Goal: Task Accomplishment & Management: Manage account settings

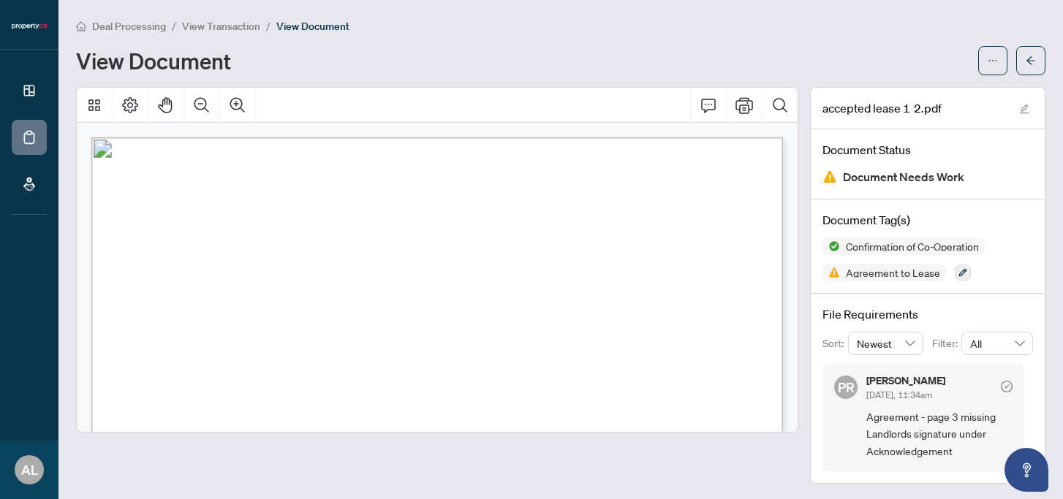
scroll to position [4178, 0]
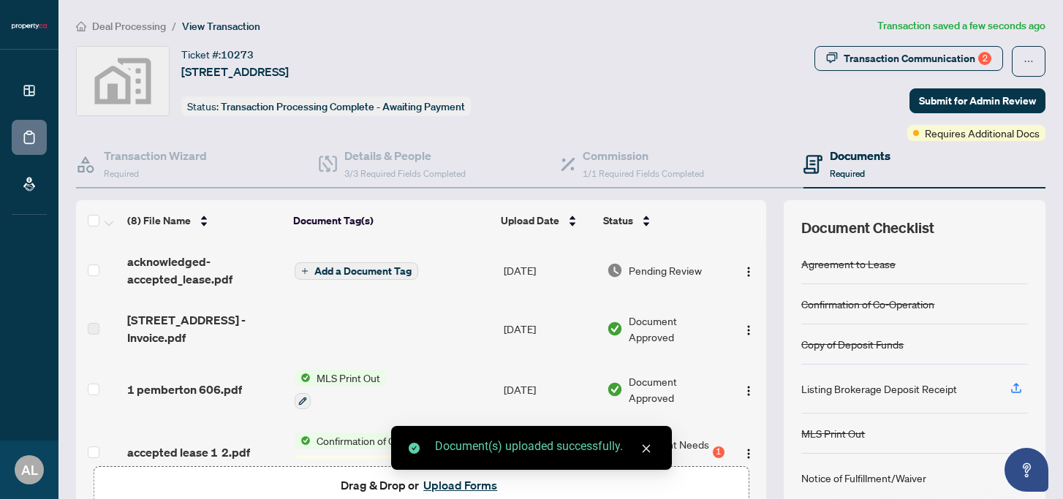
click at [386, 273] on span "Add a Document Tag" at bounding box center [362, 271] width 97 height 10
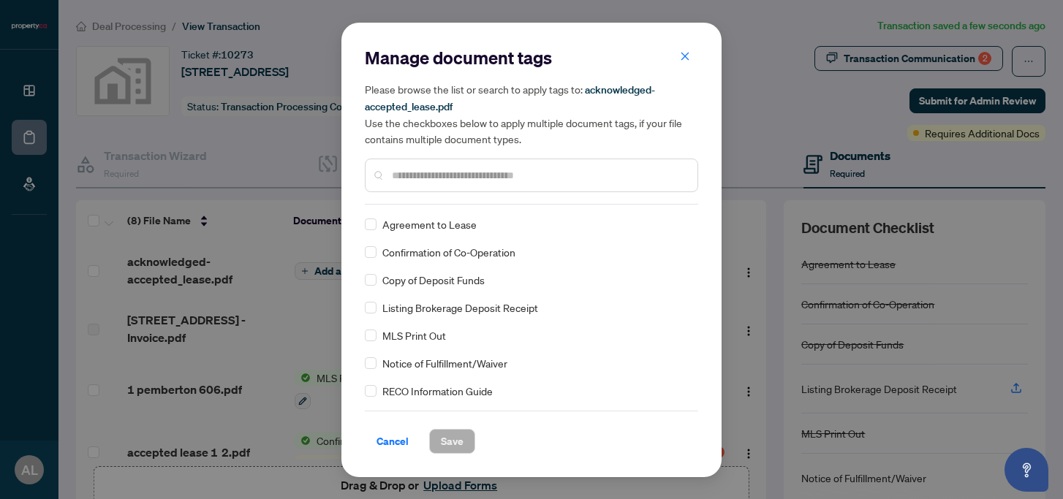
click at [379, 224] on div "Agreement to Lease" at bounding box center [527, 224] width 324 height 16
click at [445, 429] on button "Save" at bounding box center [452, 441] width 46 height 25
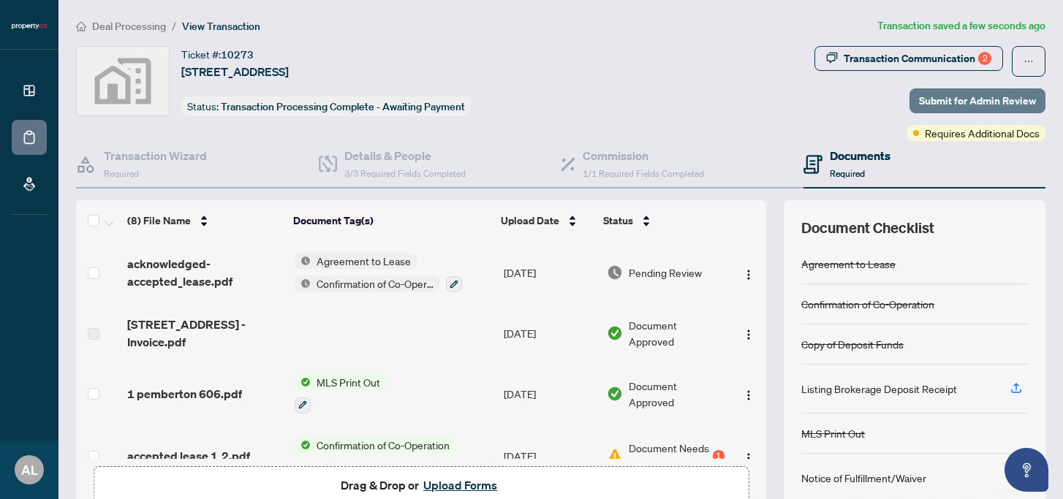
click at [964, 101] on span "Submit for Admin Review" at bounding box center [977, 100] width 117 height 23
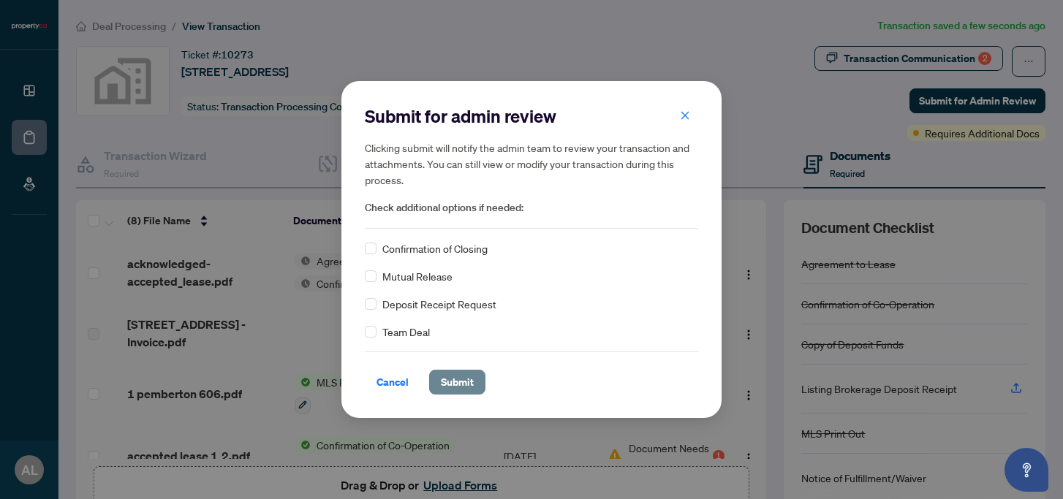
click at [455, 380] on span "Submit" at bounding box center [457, 381] width 33 height 23
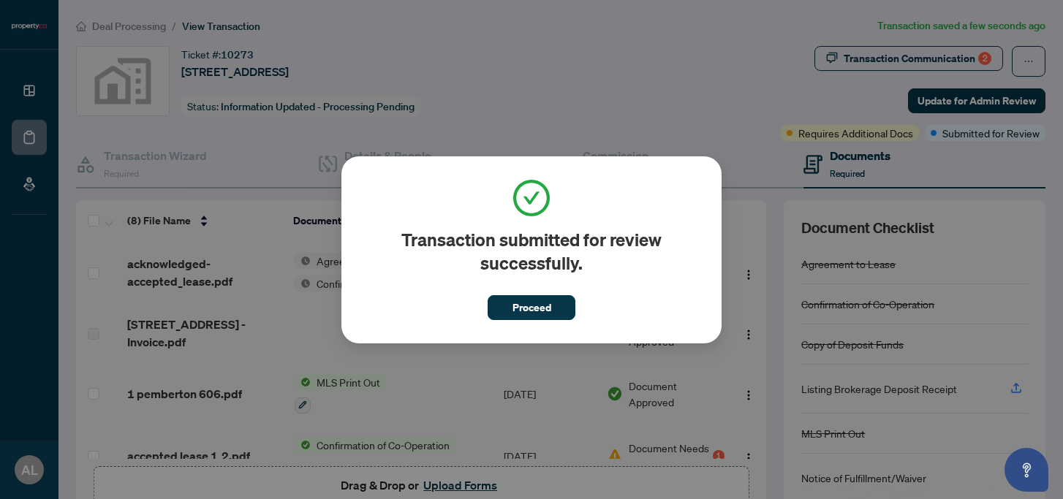
click at [518, 312] on span "Proceed" at bounding box center [531, 307] width 39 height 23
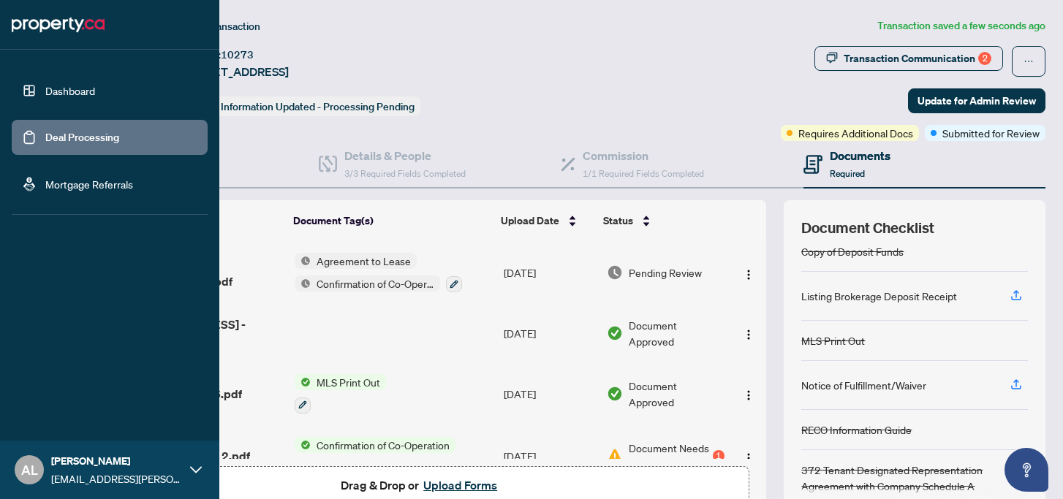
click at [65, 132] on link "Deal Processing" at bounding box center [82, 137] width 74 height 13
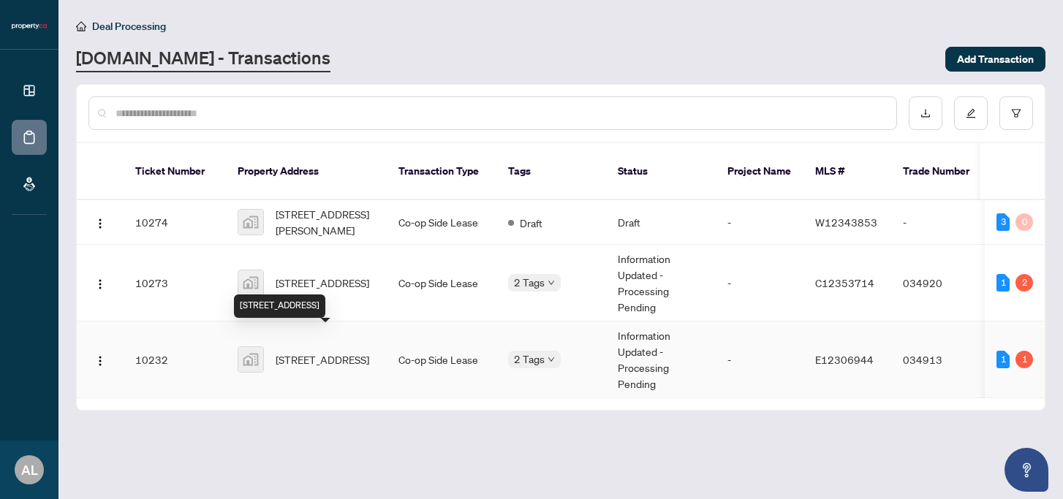
click at [319, 351] on span "[STREET_ADDRESS]" at bounding box center [322, 359] width 94 height 16
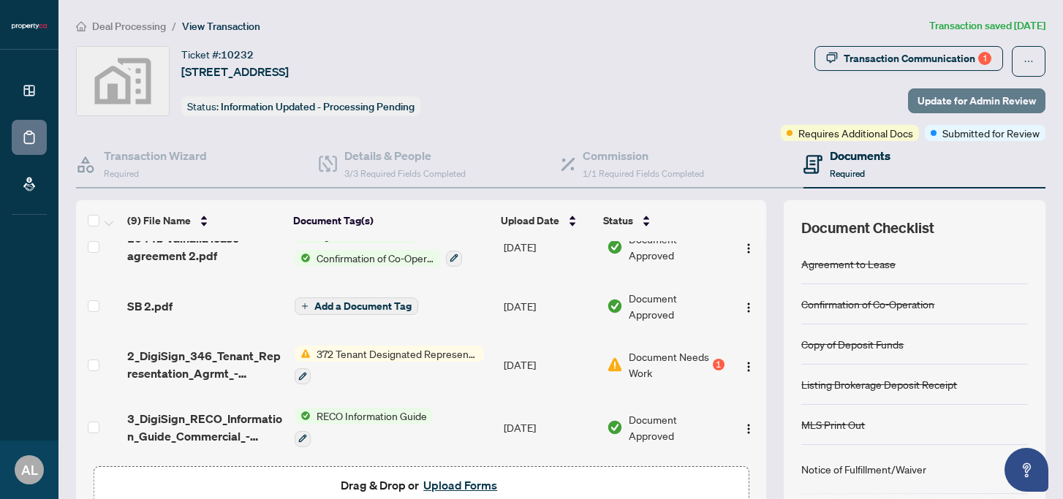
click at [981, 104] on span "Update for Admin Review" at bounding box center [976, 100] width 118 height 23
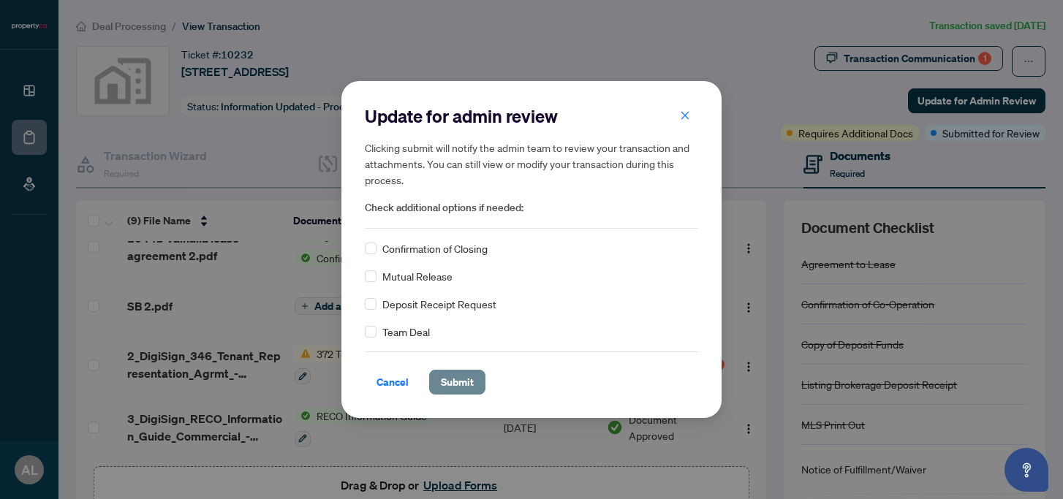
click at [479, 387] on button "Submit" at bounding box center [457, 382] width 56 height 25
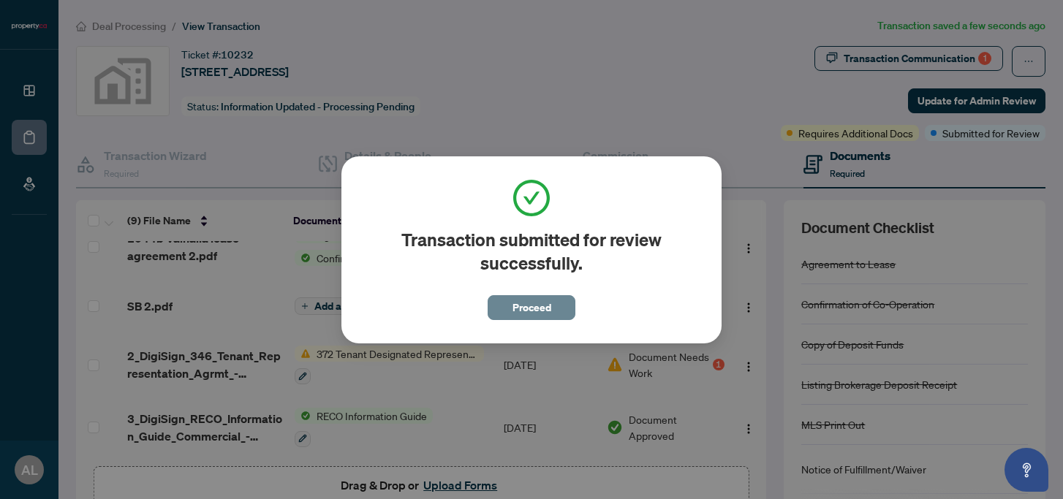
click at [524, 317] on span "Proceed" at bounding box center [531, 307] width 39 height 23
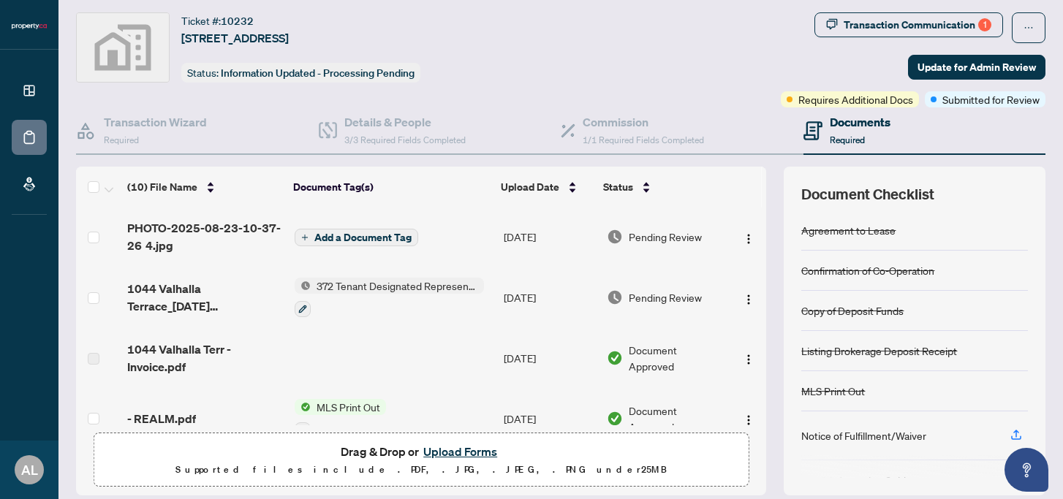
click at [400, 238] on span "Add a Document Tag" at bounding box center [362, 237] width 97 height 10
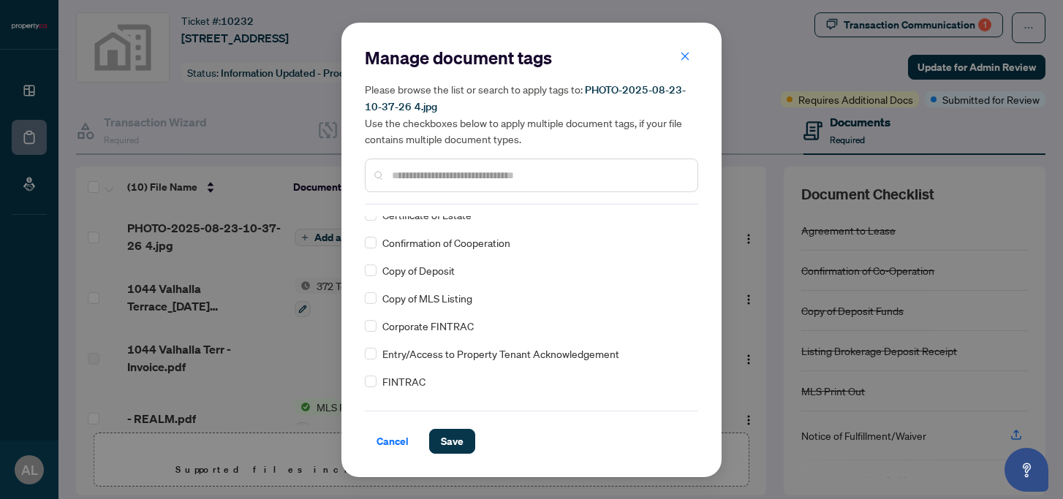
scroll to position [501, 0]
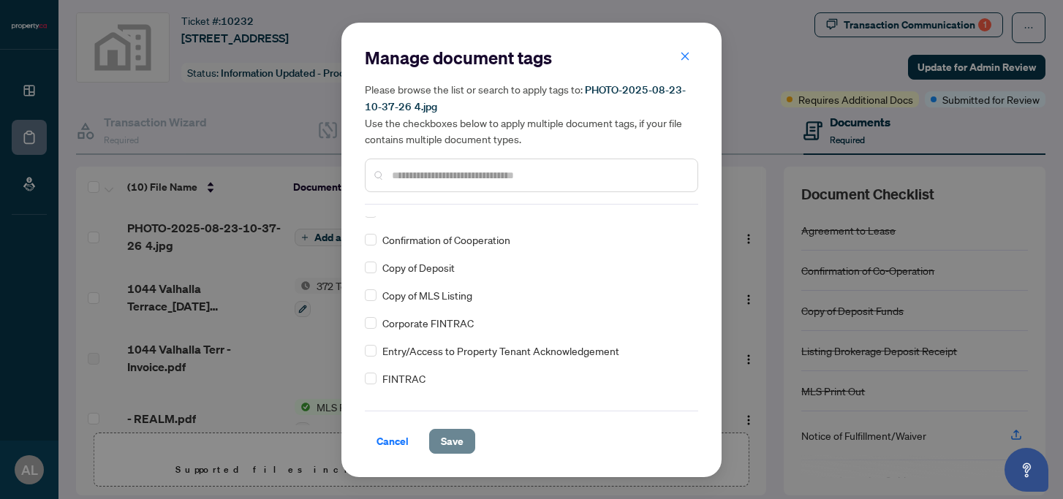
click at [460, 441] on span "Save" at bounding box center [452, 441] width 23 height 23
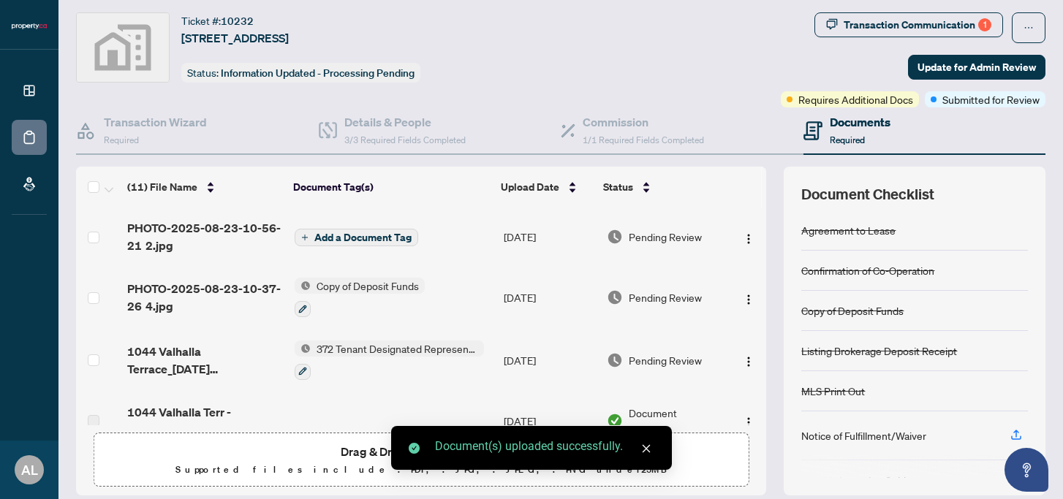
scroll to position [0, 0]
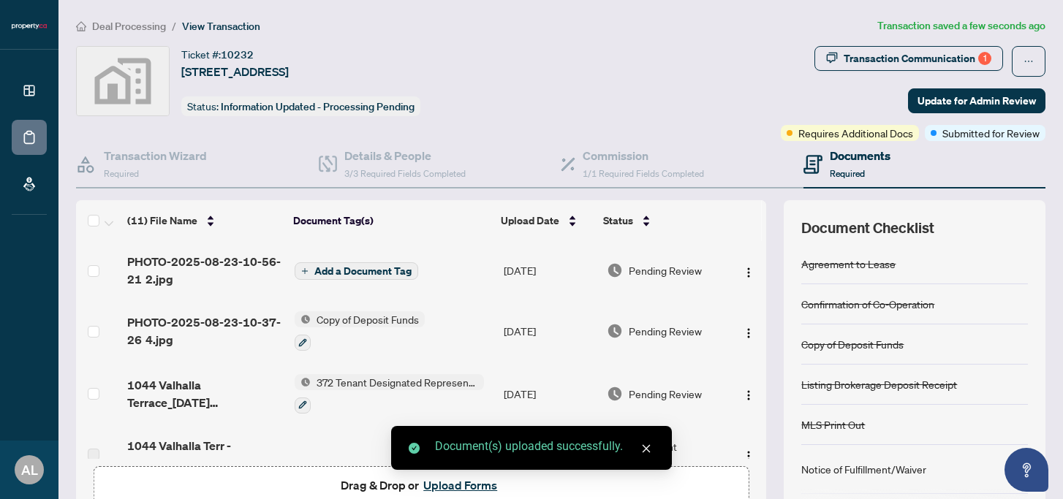
click at [373, 274] on span "Add a Document Tag" at bounding box center [362, 271] width 97 height 10
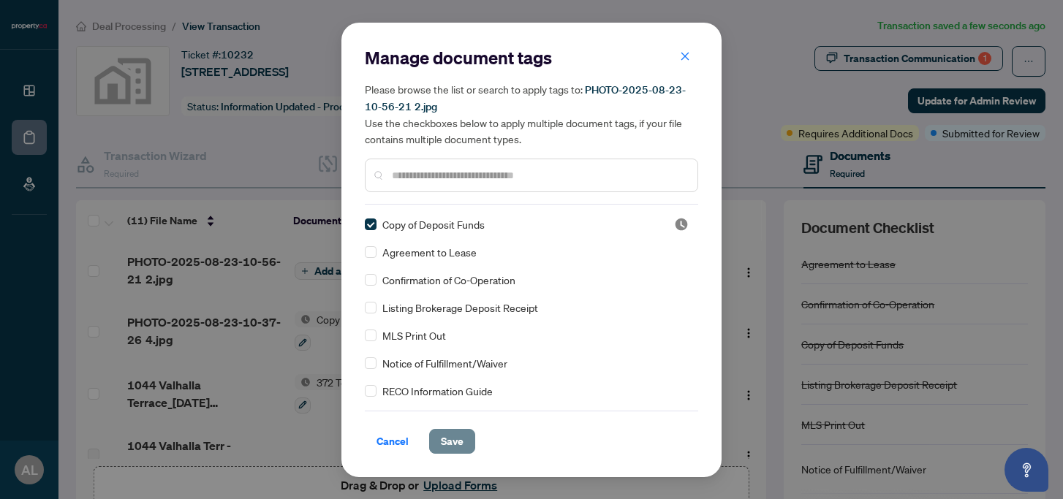
click at [444, 436] on span "Save" at bounding box center [452, 441] width 23 height 23
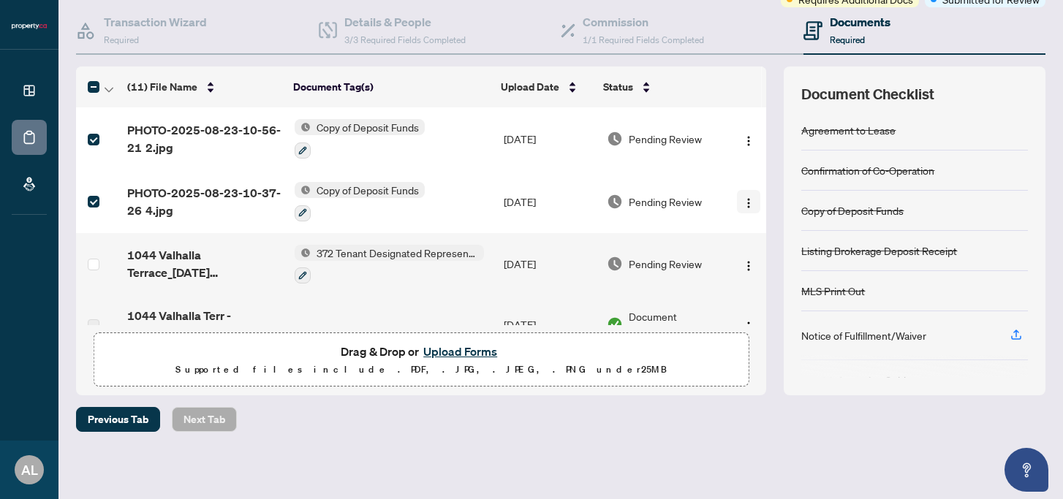
click at [743, 201] on img "button" at bounding box center [748, 203] width 12 height 12
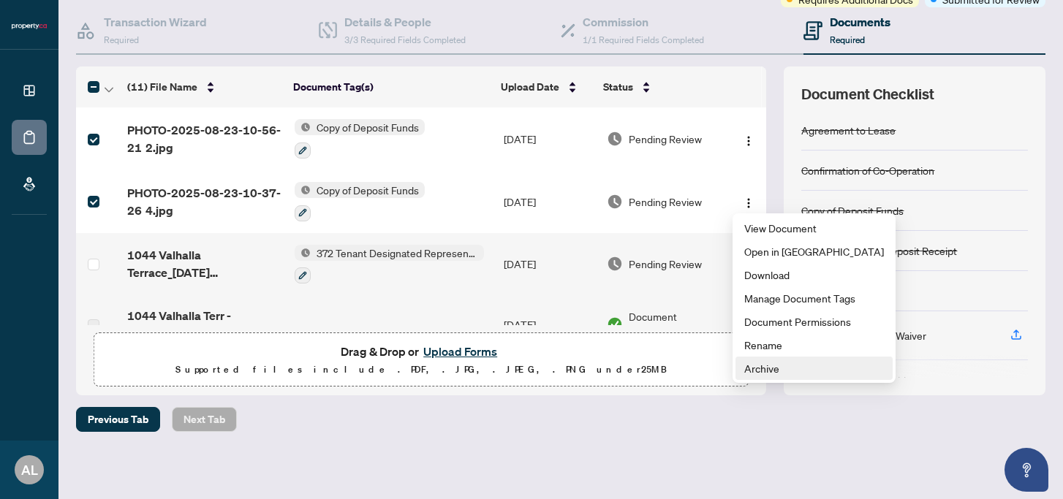
click at [766, 375] on span "Archive" at bounding box center [814, 368] width 140 height 16
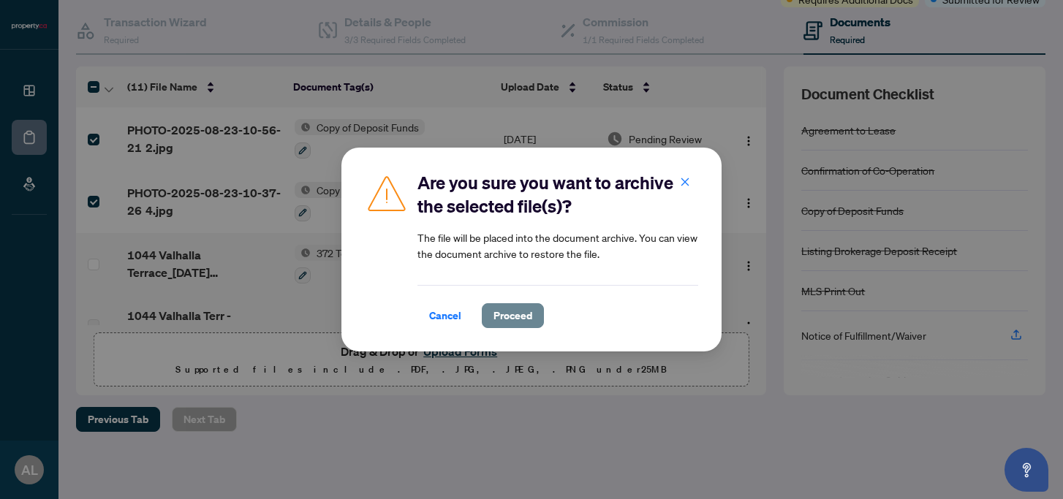
click at [512, 316] on span "Proceed" at bounding box center [512, 315] width 39 height 23
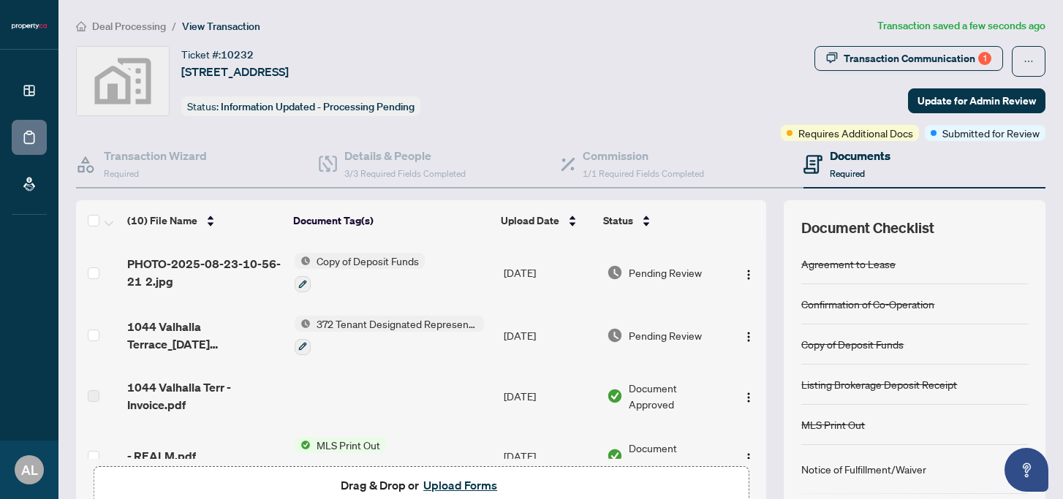
click at [142, 23] on span "Deal Processing" at bounding box center [129, 26] width 74 height 13
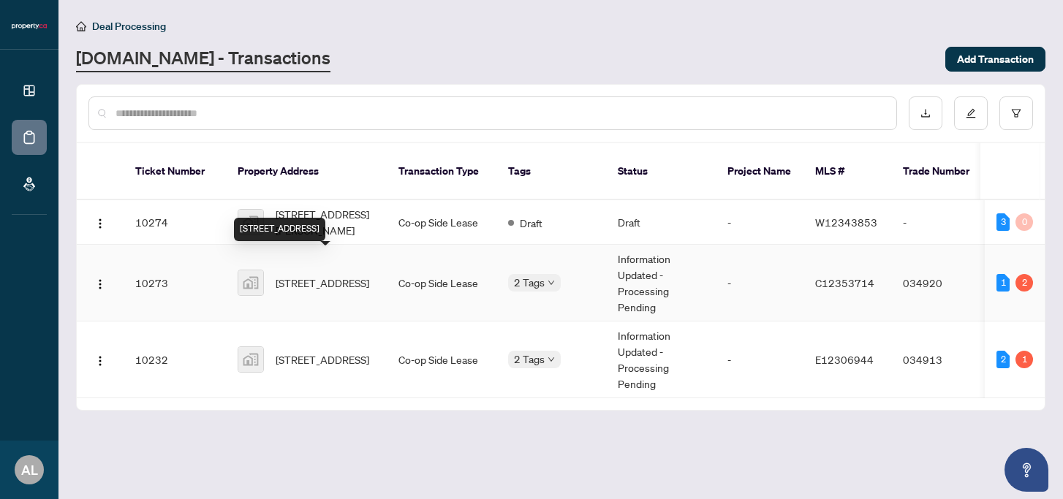
click at [300, 275] on span "[STREET_ADDRESS]" at bounding box center [322, 283] width 94 height 16
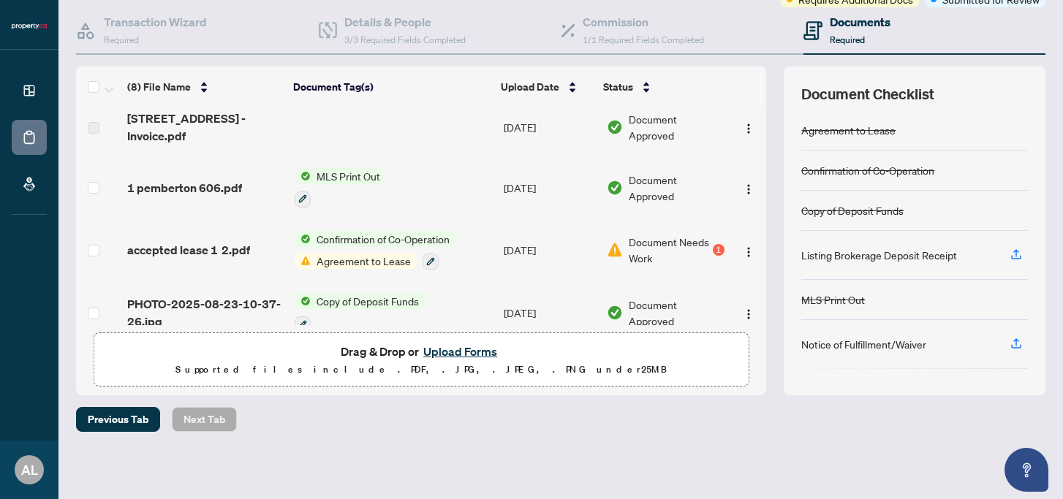
scroll to position [4, 0]
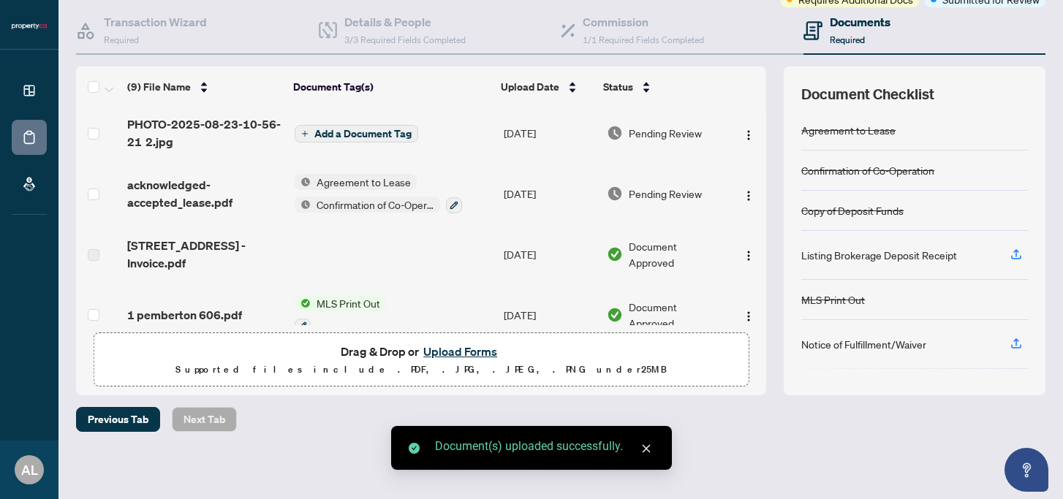
click at [399, 142] on td "Add a Document Tag" at bounding box center [393, 133] width 209 height 58
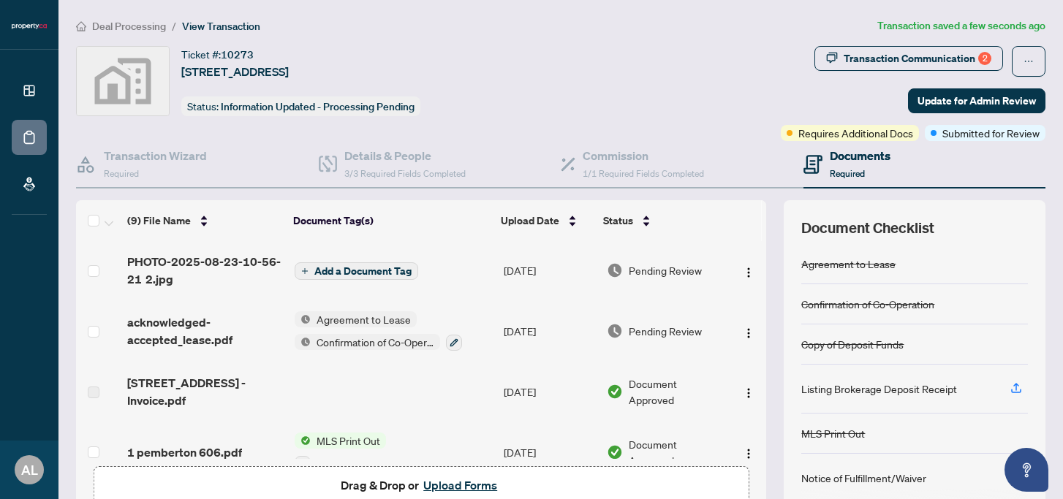
click at [385, 267] on span "Add a Document Tag" at bounding box center [362, 271] width 97 height 10
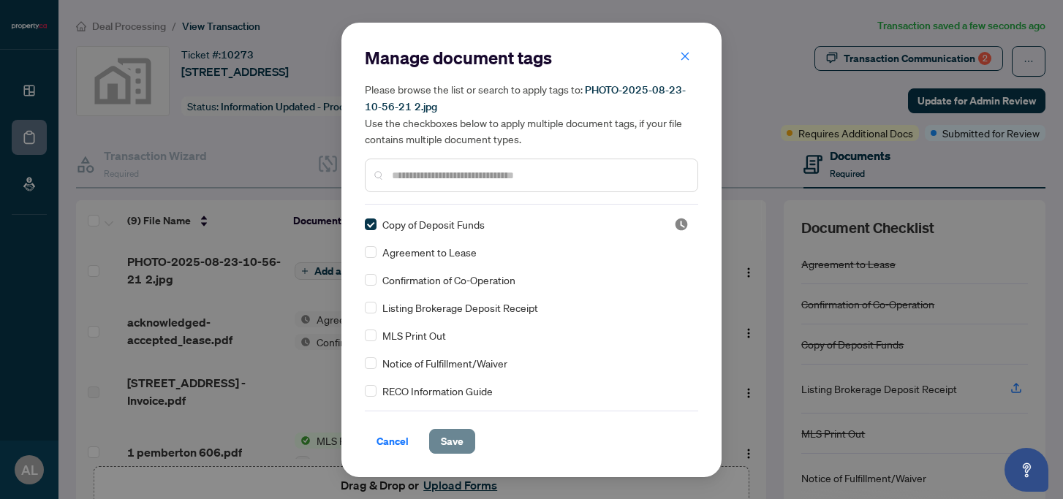
click at [454, 431] on span "Save" at bounding box center [452, 441] width 23 height 23
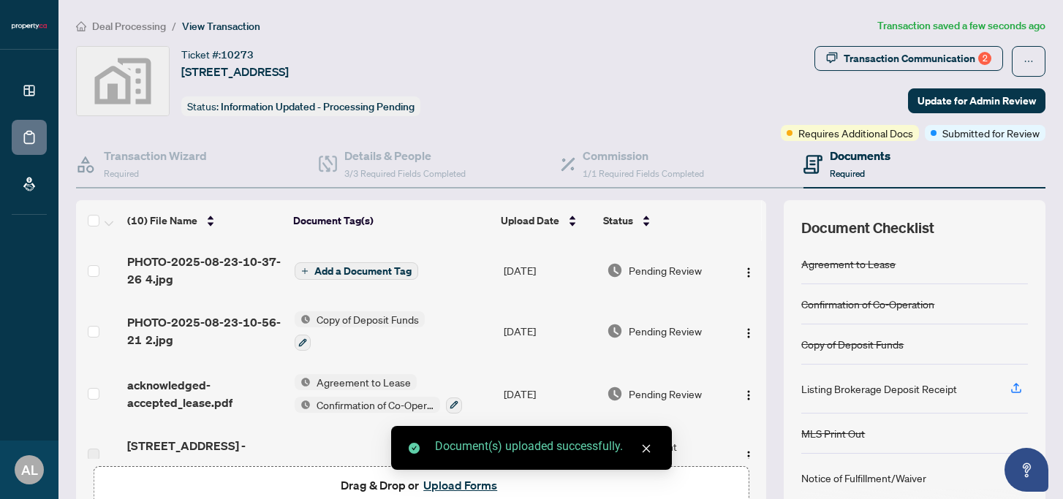
scroll to position [1, 0]
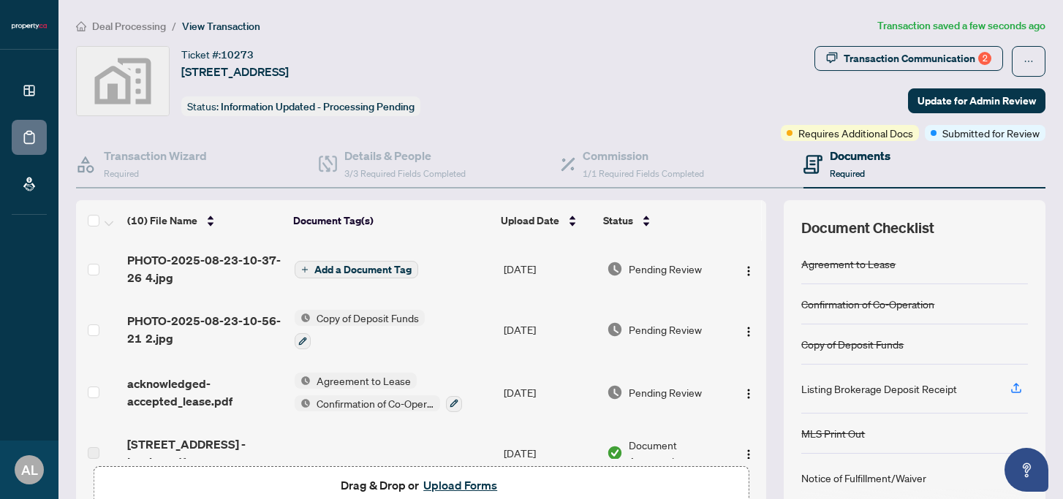
click at [371, 272] on span "Add a Document Tag" at bounding box center [362, 270] width 97 height 10
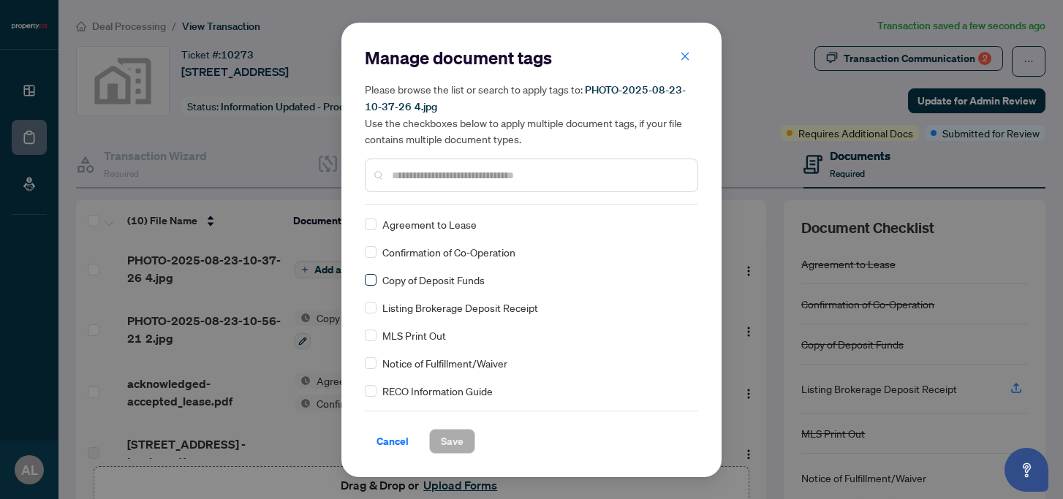
click at [372, 285] on label at bounding box center [371, 280] width 12 height 16
click at [451, 436] on span "Save" at bounding box center [452, 441] width 23 height 23
